Goal: Find specific page/section: Find specific page/section

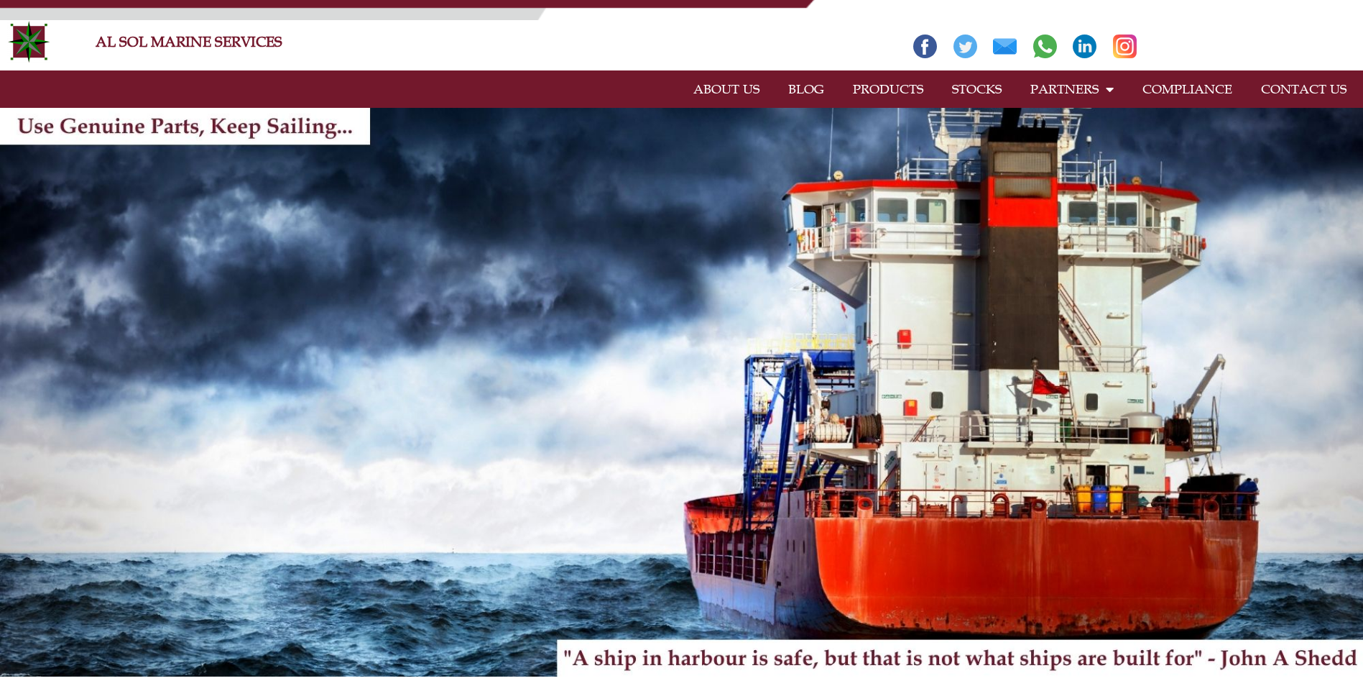
click at [860, 90] on link "PRODUCTS" at bounding box center [888, 89] width 99 height 33
click at [879, 91] on link "PRODUCTS" at bounding box center [888, 89] width 99 height 33
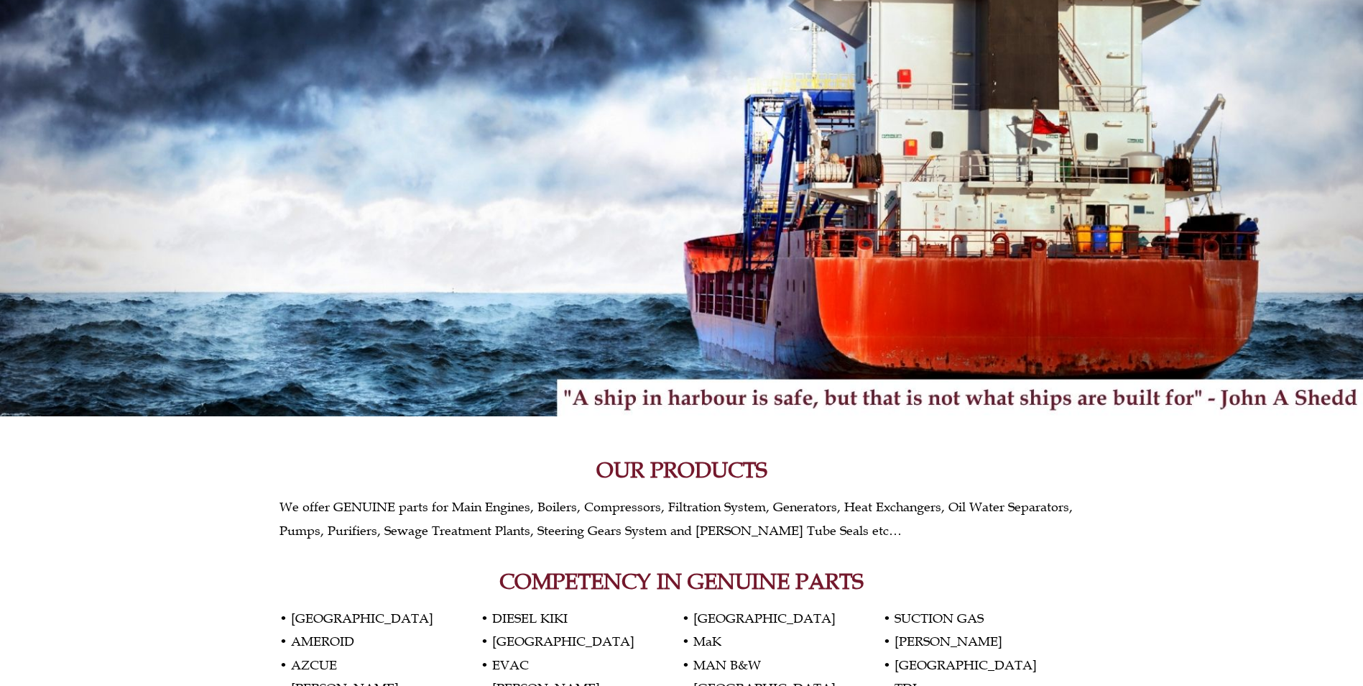
scroll to position [503, 0]
